Goal: Information Seeking & Learning: Learn about a topic

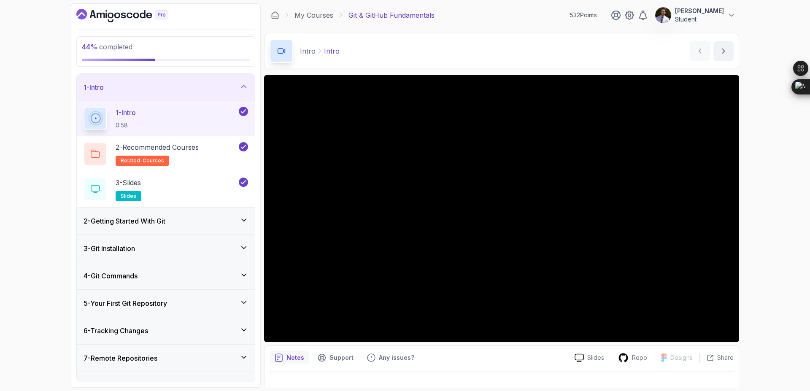
click at [240, 305] on icon at bounding box center [244, 302] width 8 height 8
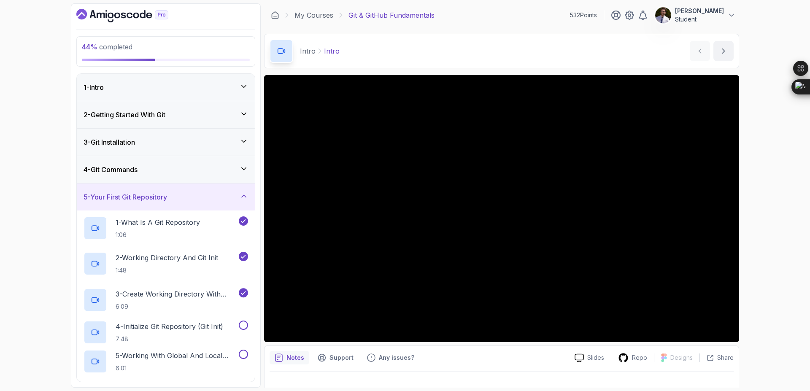
scroll to position [187, 0]
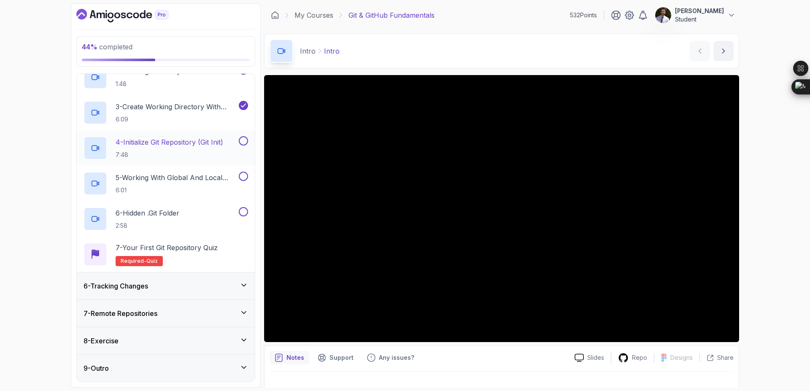
click at [202, 143] on p "4 - Initialize Git Repository (Git Init)" at bounding box center [170, 142] width 108 height 10
